Goal: Navigation & Orientation: Find specific page/section

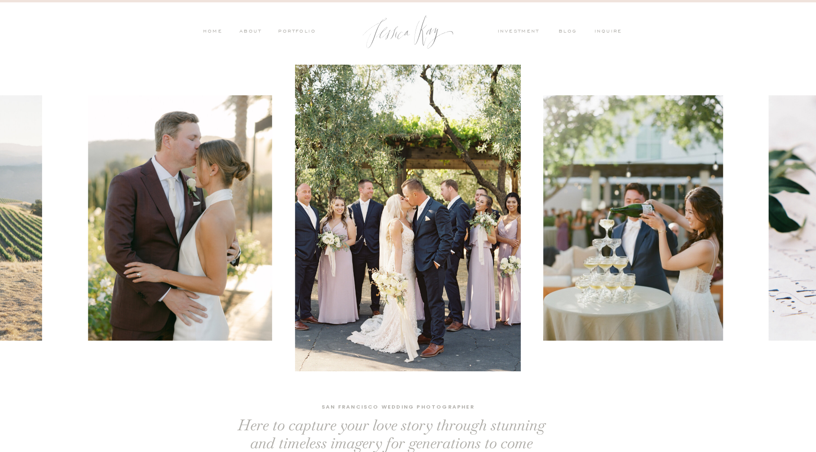
click at [509, 29] on nav "investment" at bounding box center [521, 32] width 46 height 8
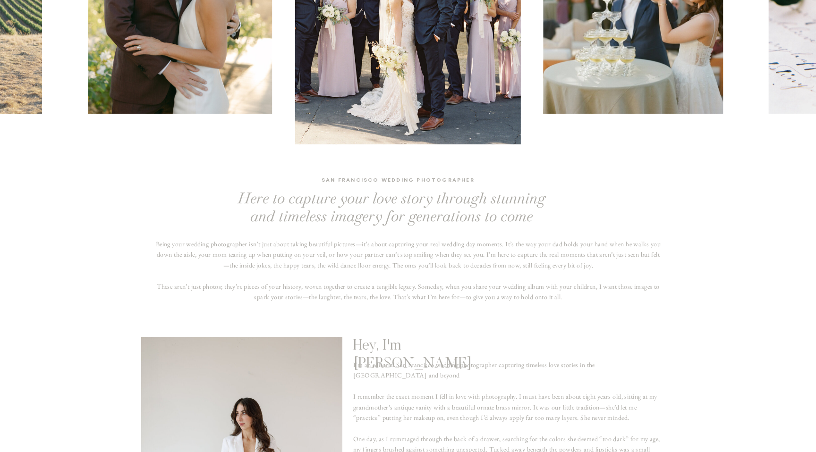
scroll to position [423, 0]
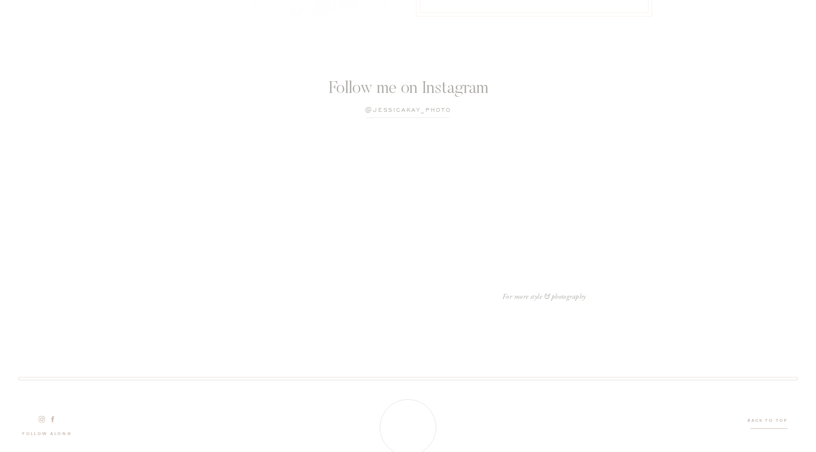
scroll to position [2851, 0]
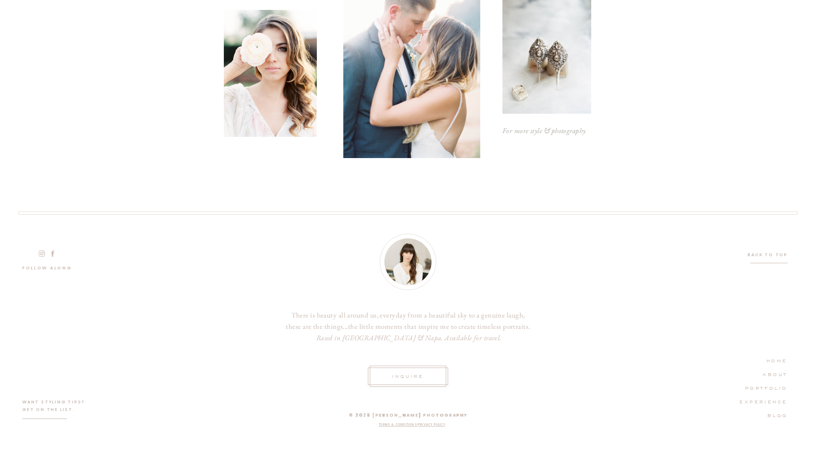
click at [379, 382] on div at bounding box center [408, 376] width 80 height 17
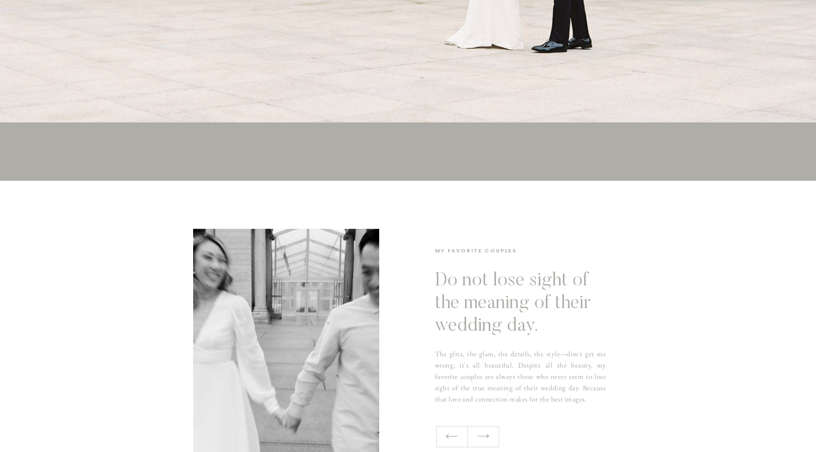
scroll to position [0, 0]
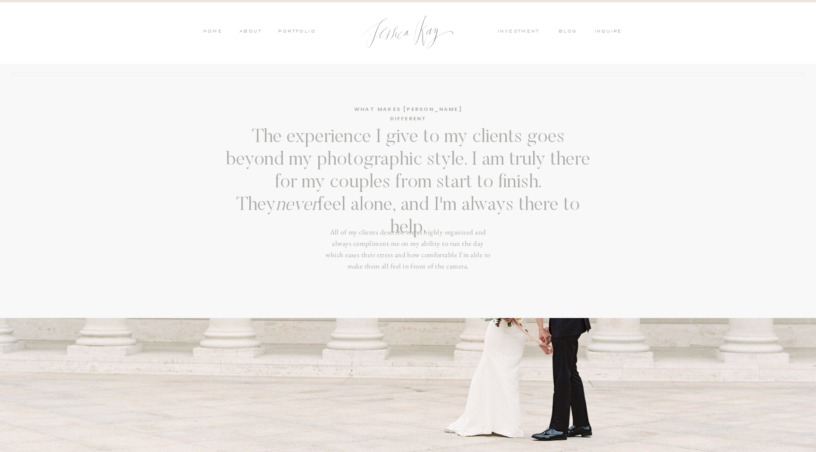
click at [243, 29] on nav "ABOUT" at bounding box center [249, 32] width 25 height 8
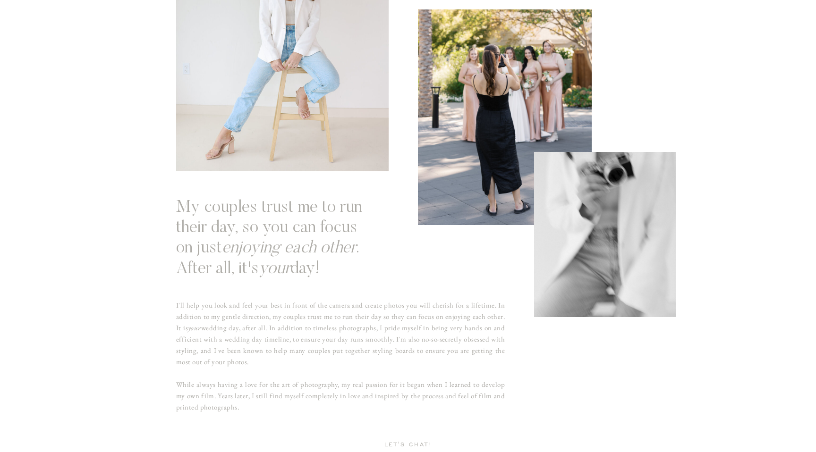
scroll to position [465, 0]
